Goal: Information Seeking & Learning: Learn about a topic

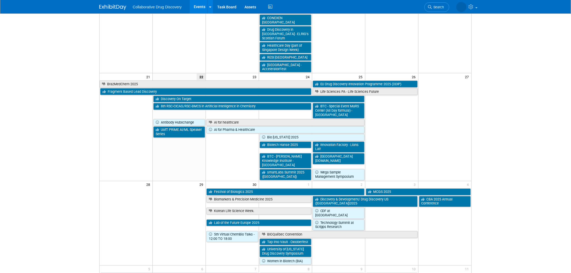
scroll to position [335, 0]
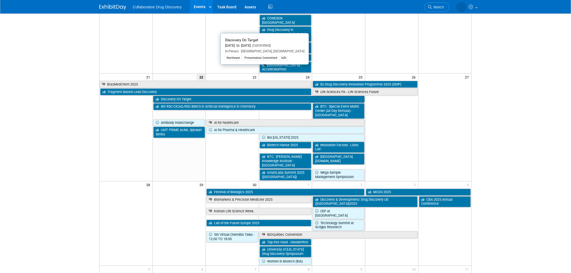
click at [213, 96] on link "Discovery On Target" at bounding box center [258, 99] width 211 height 7
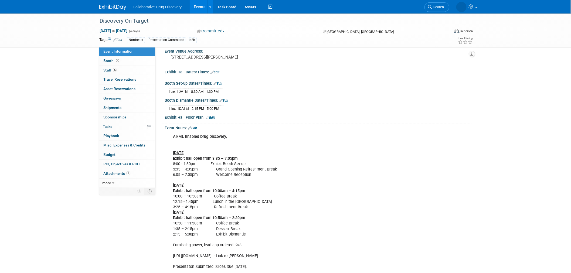
scroll to position [64, 0]
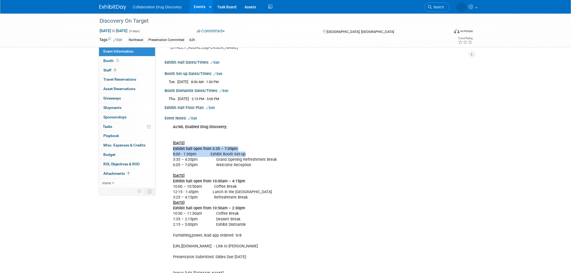
drag, startPoint x: 174, startPoint y: 147, endPoint x: 246, endPoint y: 152, distance: 73.1
click at [246, 152] on div "AI/ML Enabled Drug Discovery; Tuesday, September 23 Exhibit hall open from 3:35…" at bounding box center [290, 263] width 243 height 282
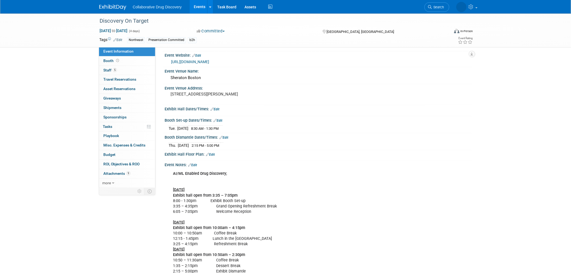
scroll to position [17, 0]
